Goal: Task Accomplishment & Management: Manage account settings

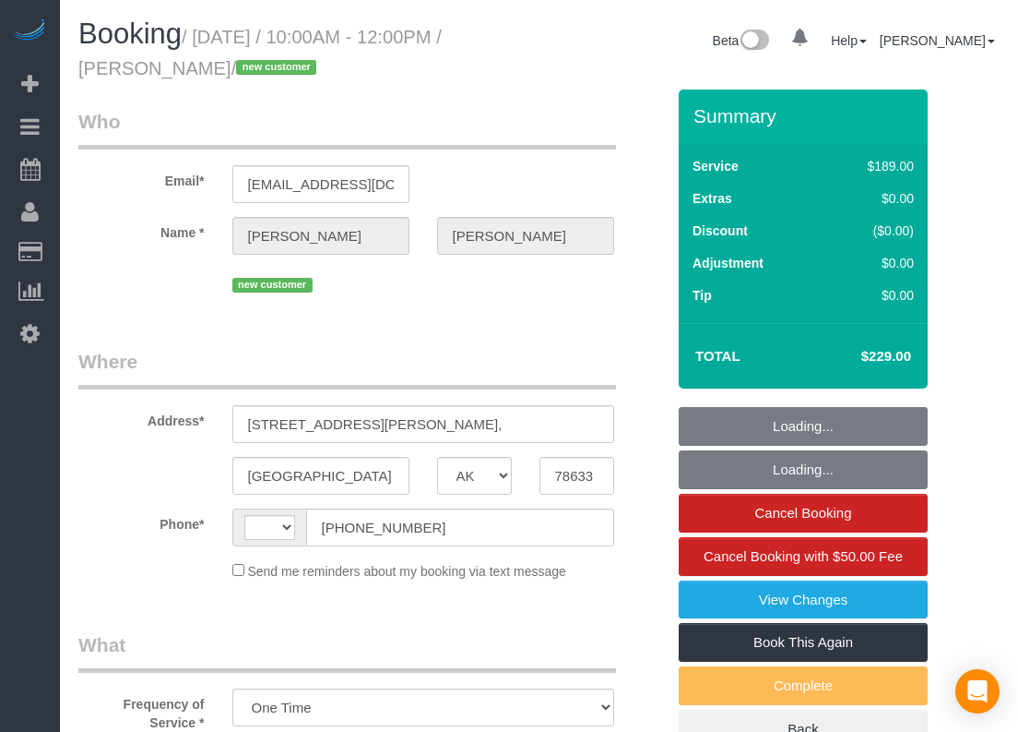
select select "[GEOGRAPHIC_DATA]"
select select "3"
select select "object:624"
select select "string:[GEOGRAPHIC_DATA]"
select select "spot1"
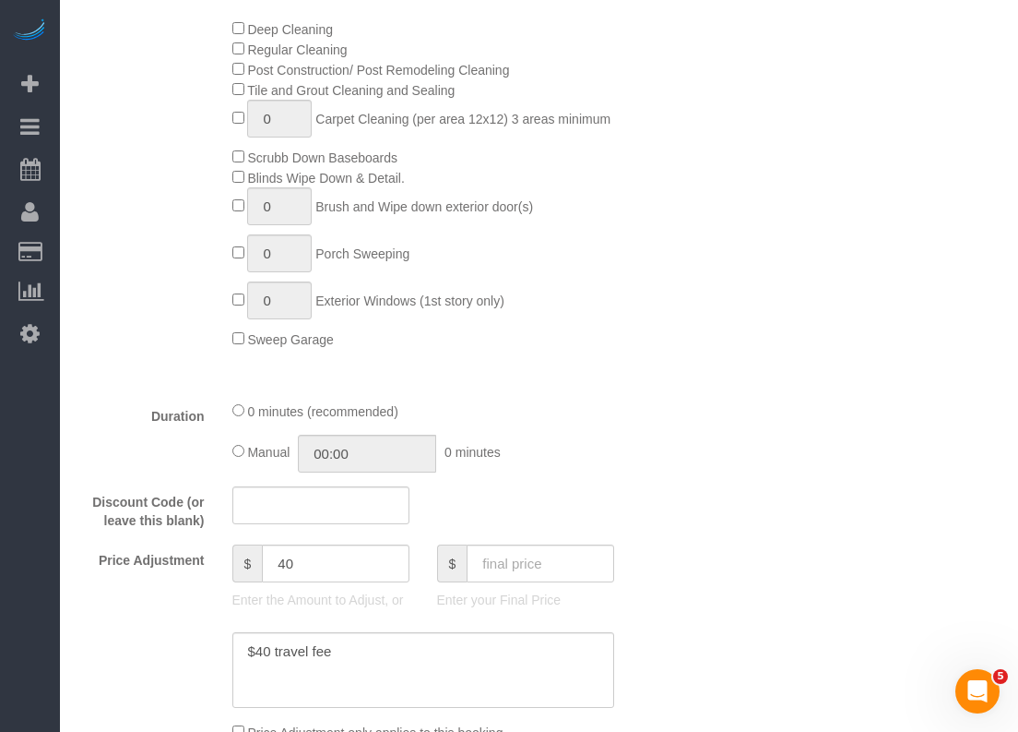
scroll to position [277, 0]
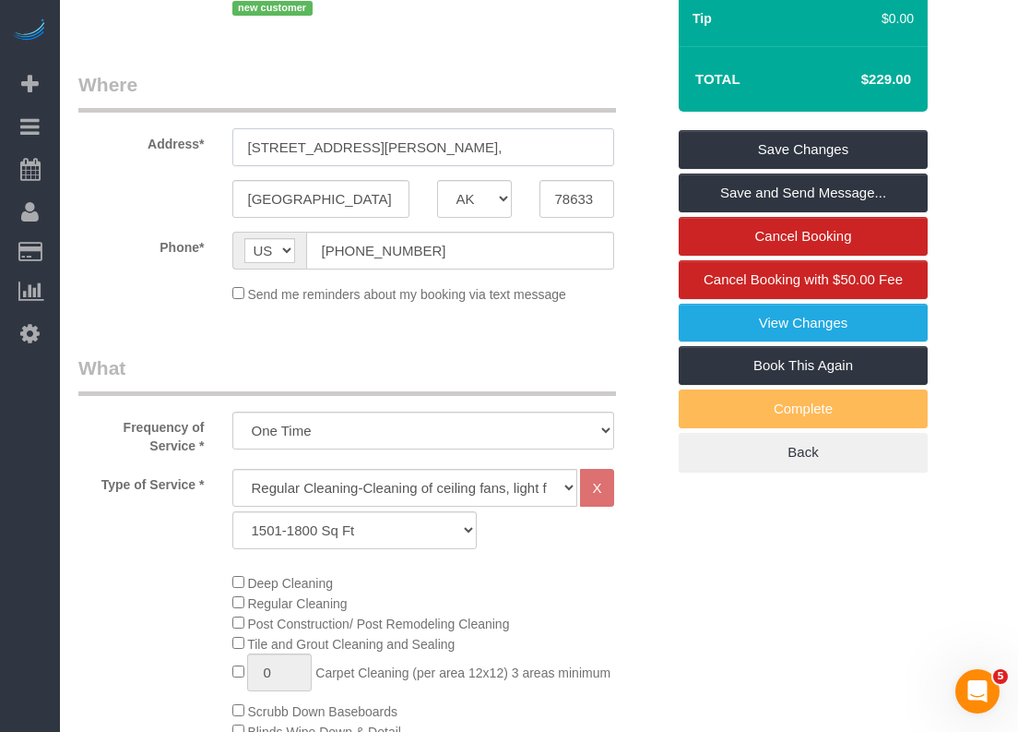
drag, startPoint x: 402, startPoint y: 152, endPoint x: 110, endPoint y: 152, distance: 292.4
click at [110, 152] on div "Address* [STREET_ADDRESS][PERSON_NAME]," at bounding box center [372, 118] width 614 height 95
paste input "[GEOGRAPHIC_DATA]"
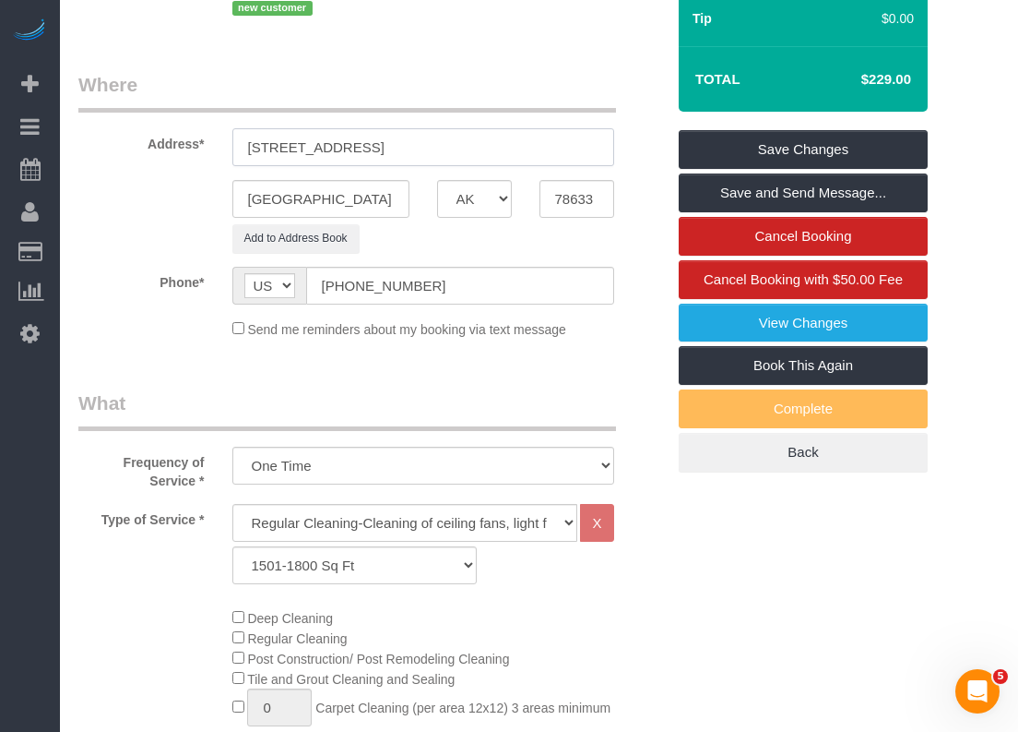
drag, startPoint x: 521, startPoint y: 143, endPoint x: 345, endPoint y: 144, distance: 176.2
click at [345, 144] on input "[STREET_ADDRESS]" at bounding box center [423, 147] width 382 height 38
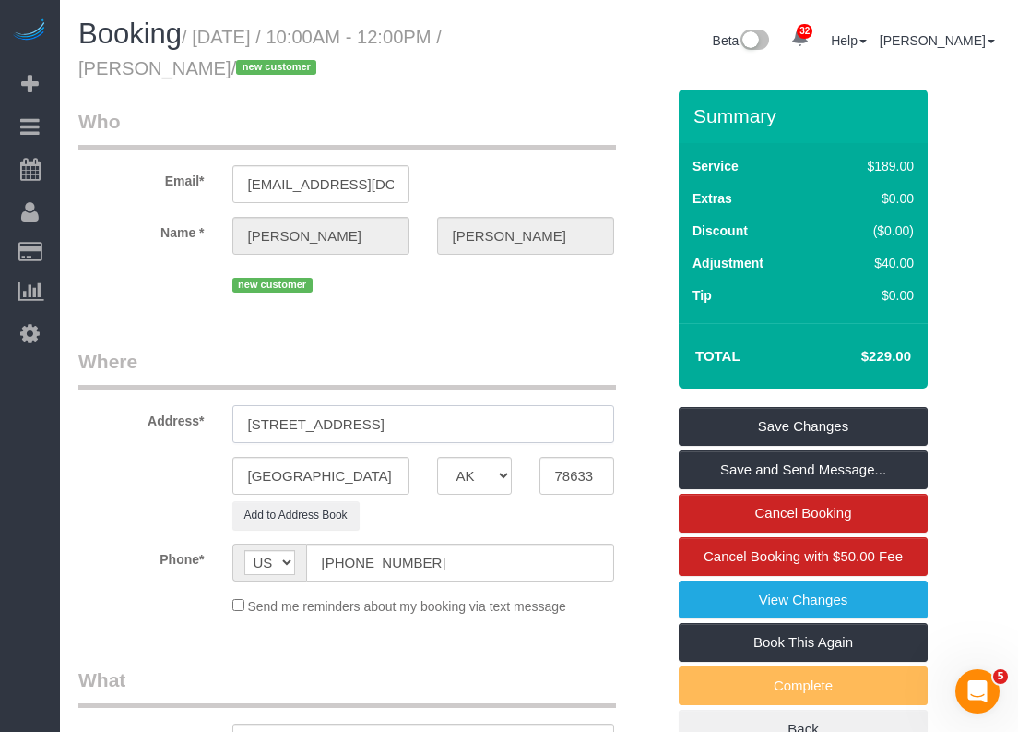
type input "[STREET_ADDRESS]"
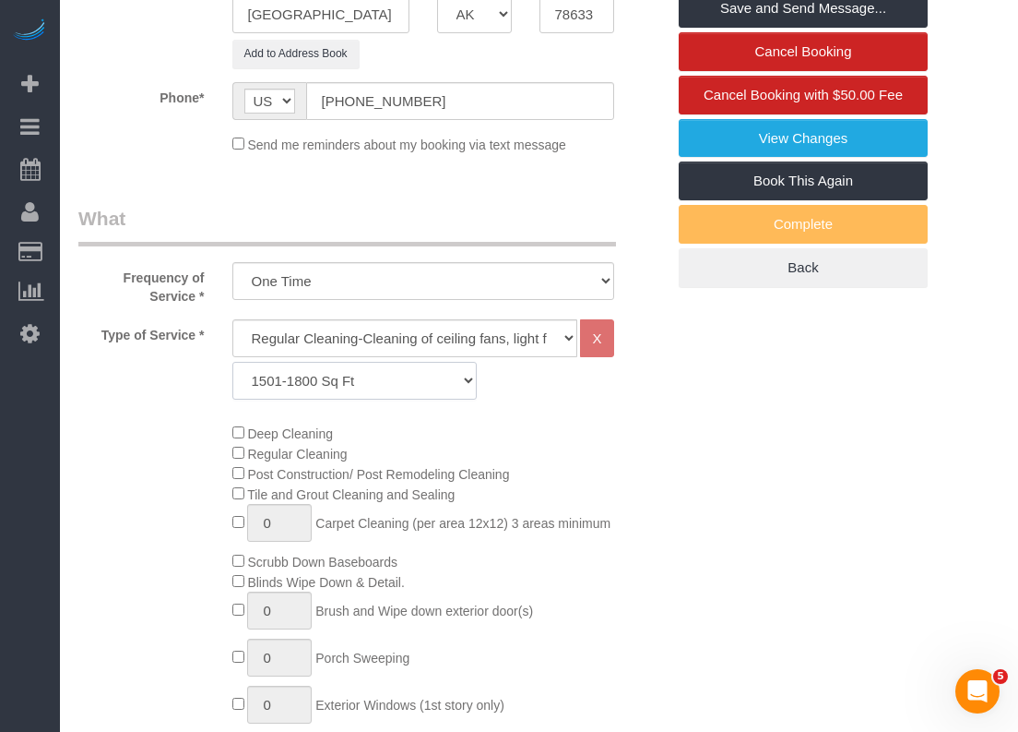
click at [449, 378] on select "Up to 1200 Sq Ft- [DATE]-[DATE] Sq Ft [DATE]-[DATE] Sq Ft [DATE]-[DATE] Sq Ft […" at bounding box center [354, 381] width 245 height 38
select select "61"
click at [232, 362] on select "Up to 1200 Sq Ft- [DATE]-[DATE] Sq Ft [DATE]-[DATE] Sq Ft [DATE]-[DATE] Sq Ft […" at bounding box center [354, 381] width 245 height 38
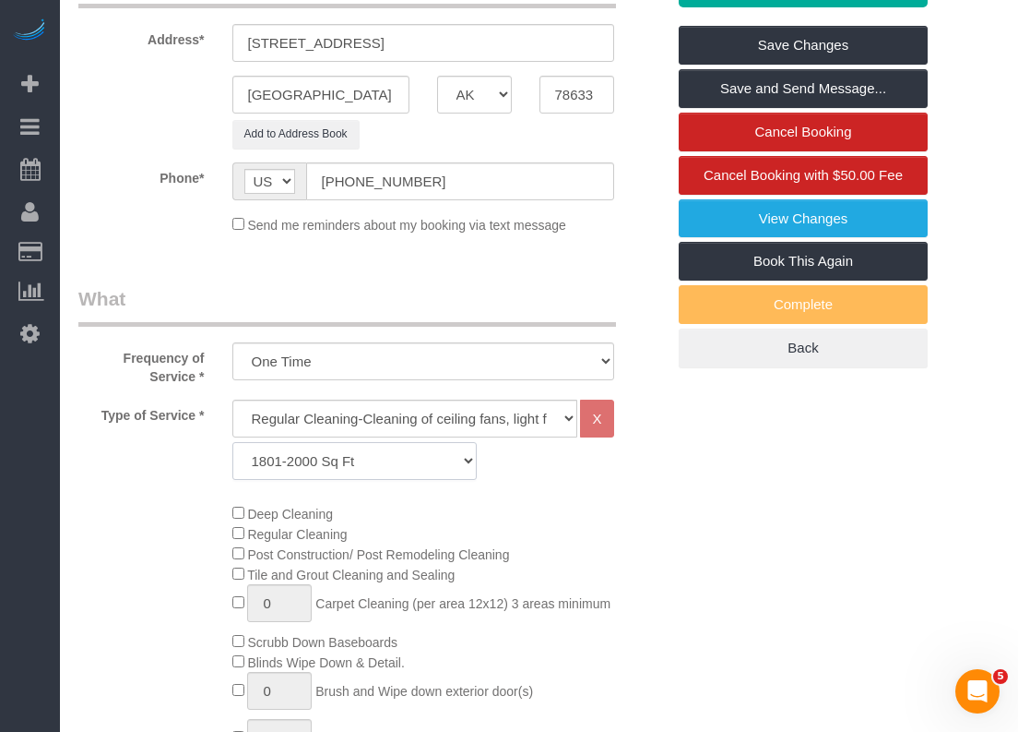
scroll to position [0, 0]
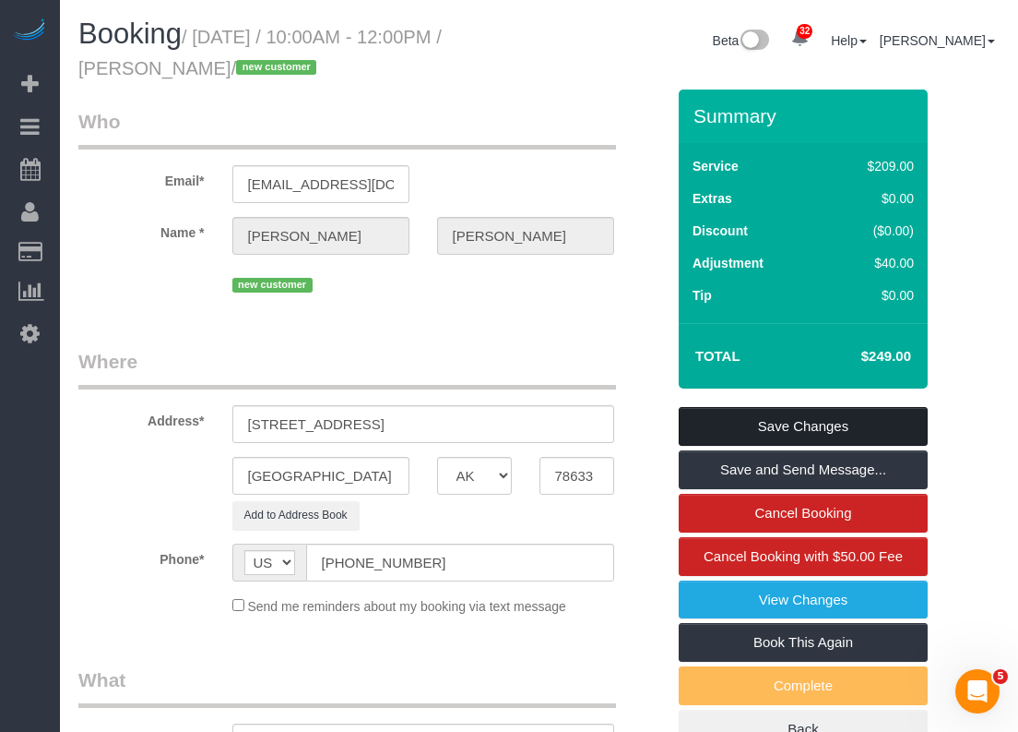
click at [809, 423] on link "Save Changes" at bounding box center [803, 426] width 249 height 39
